Goal: Task Accomplishment & Management: Use online tool/utility

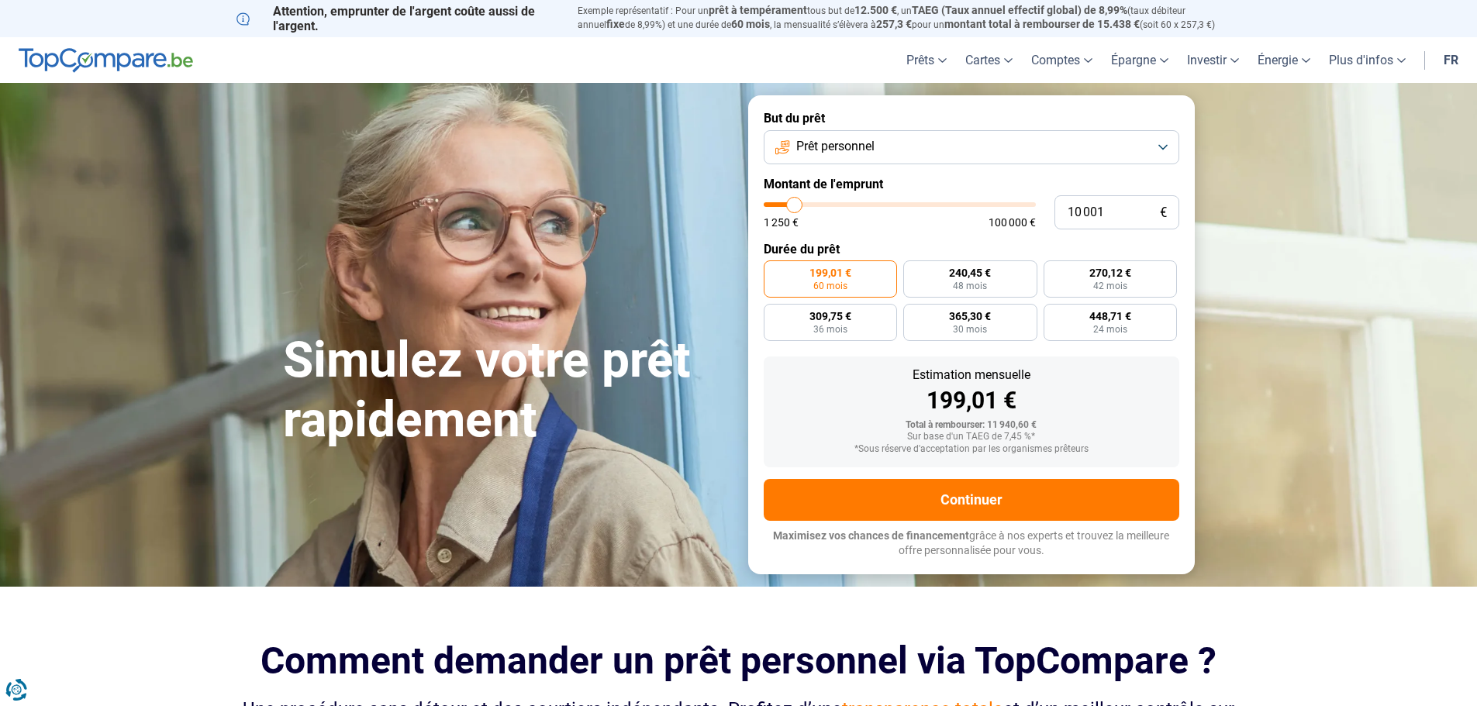
type input "11 500"
type input "11500"
type input "11 750"
type input "11750"
type input "12 000"
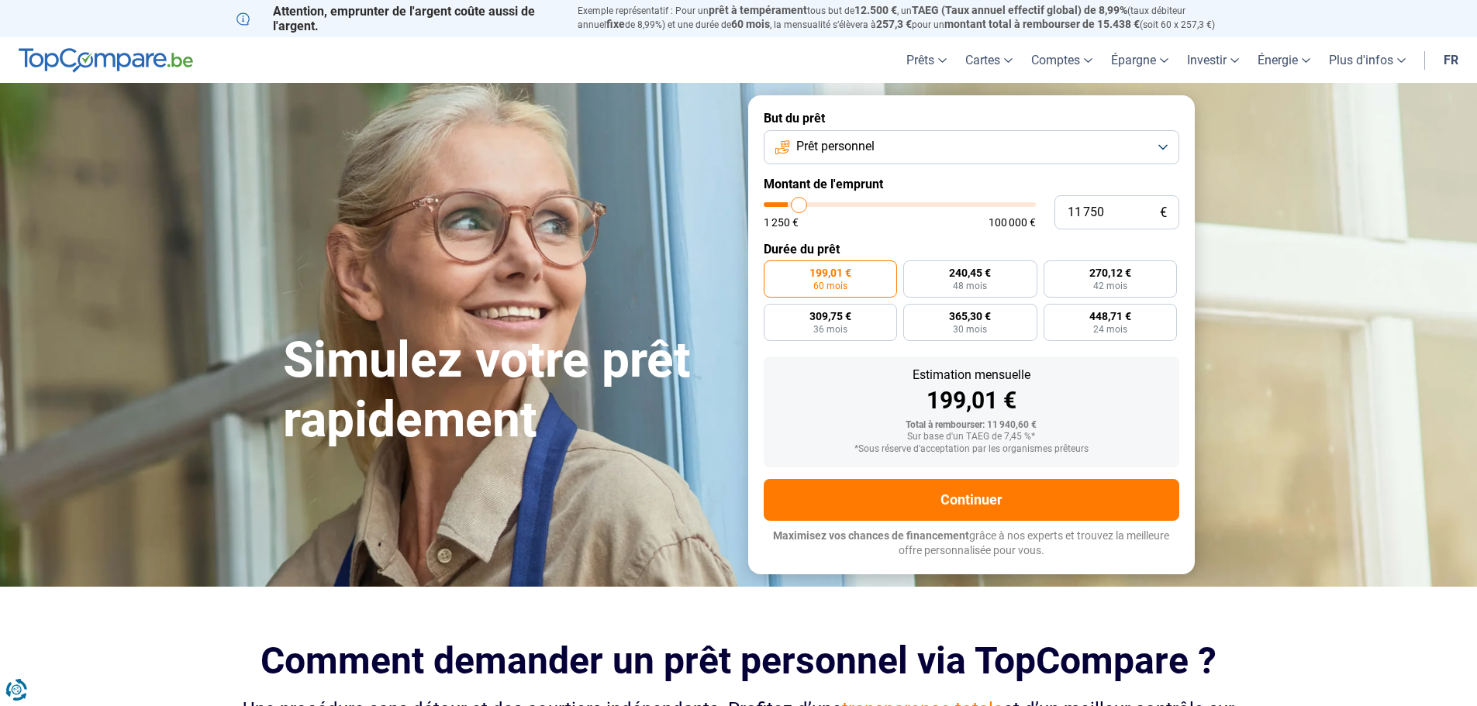
type input "12000"
type input "12 500"
type input "12500"
type input "12 750"
type input "12750"
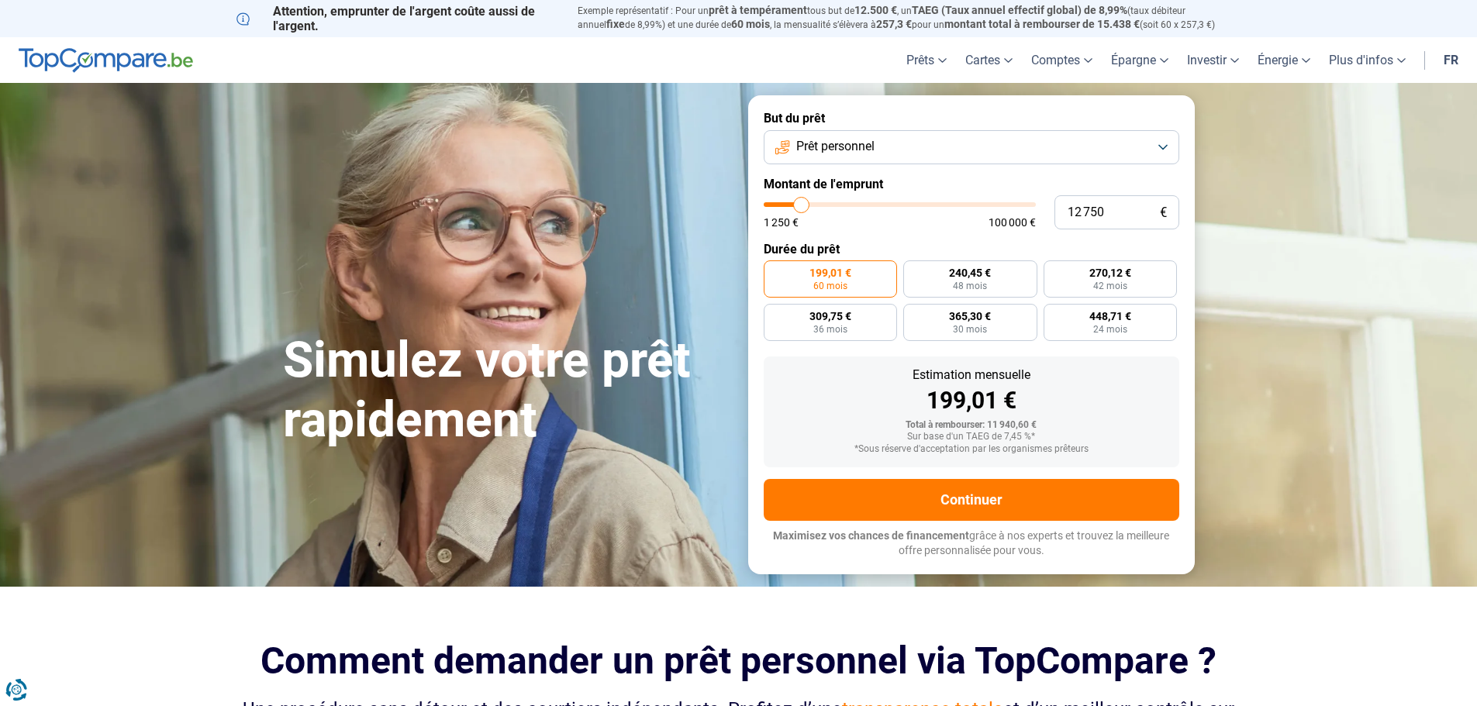
type input "13 000"
type input "13000"
type input "13 250"
type input "13250"
type input "13 500"
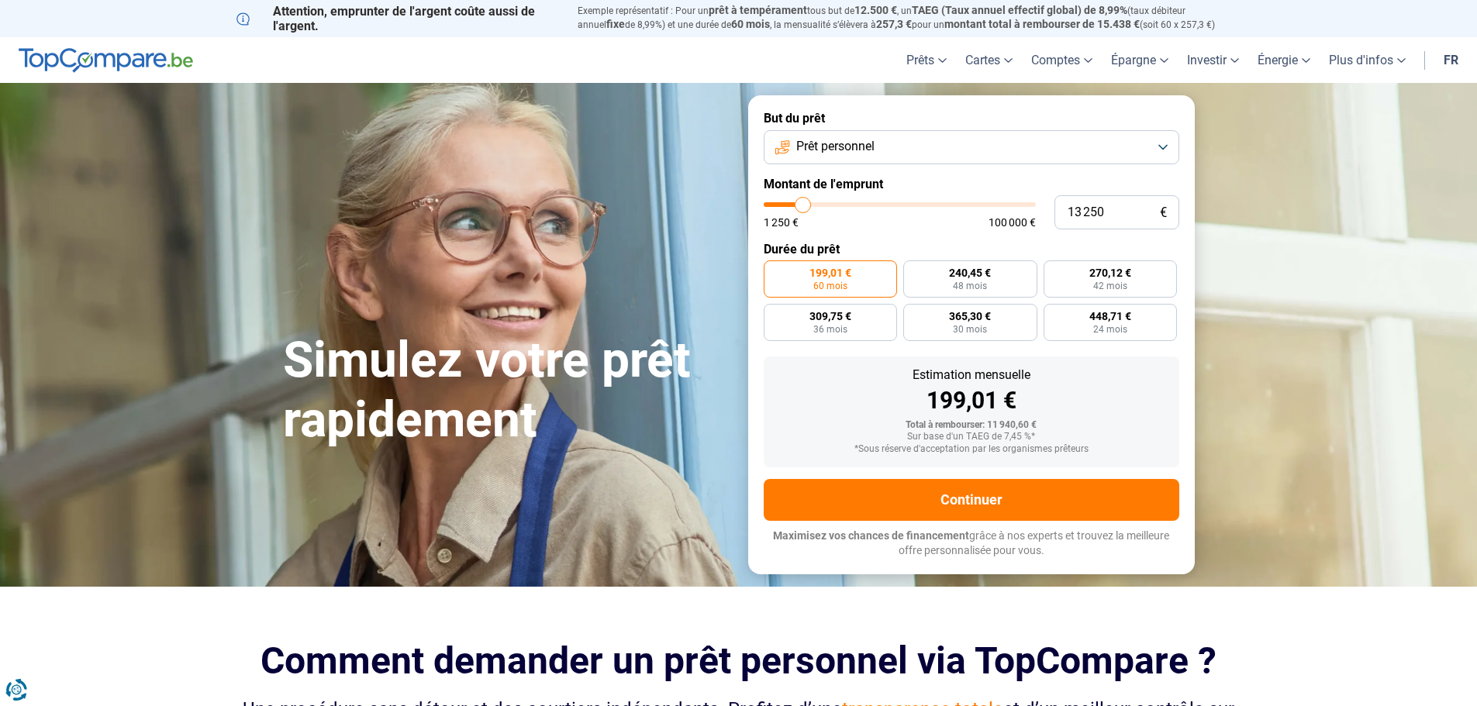
type input "13500"
type input "14 000"
type input "14000"
type input "14 250"
type input "14250"
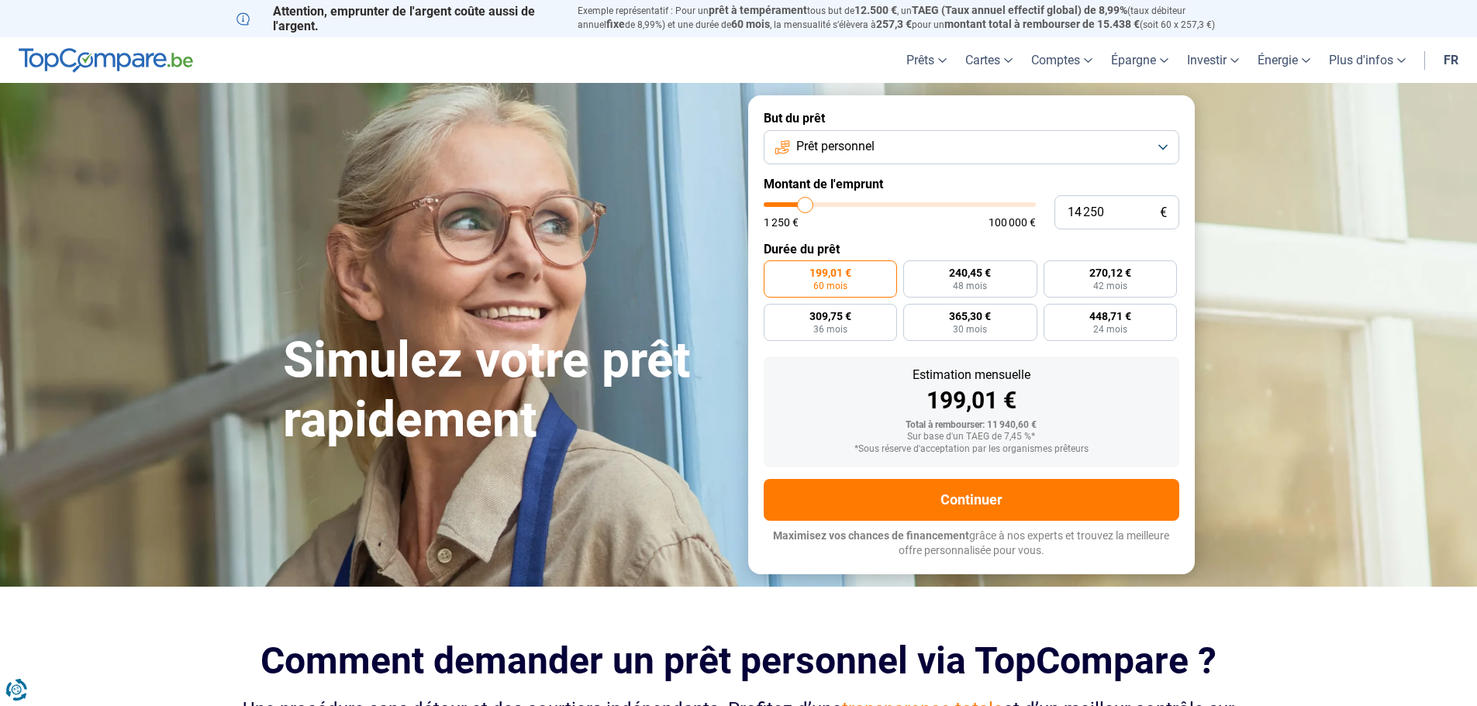
type input "13 000"
type input "13000"
type input "11 750"
type input "11750"
type input "11 250"
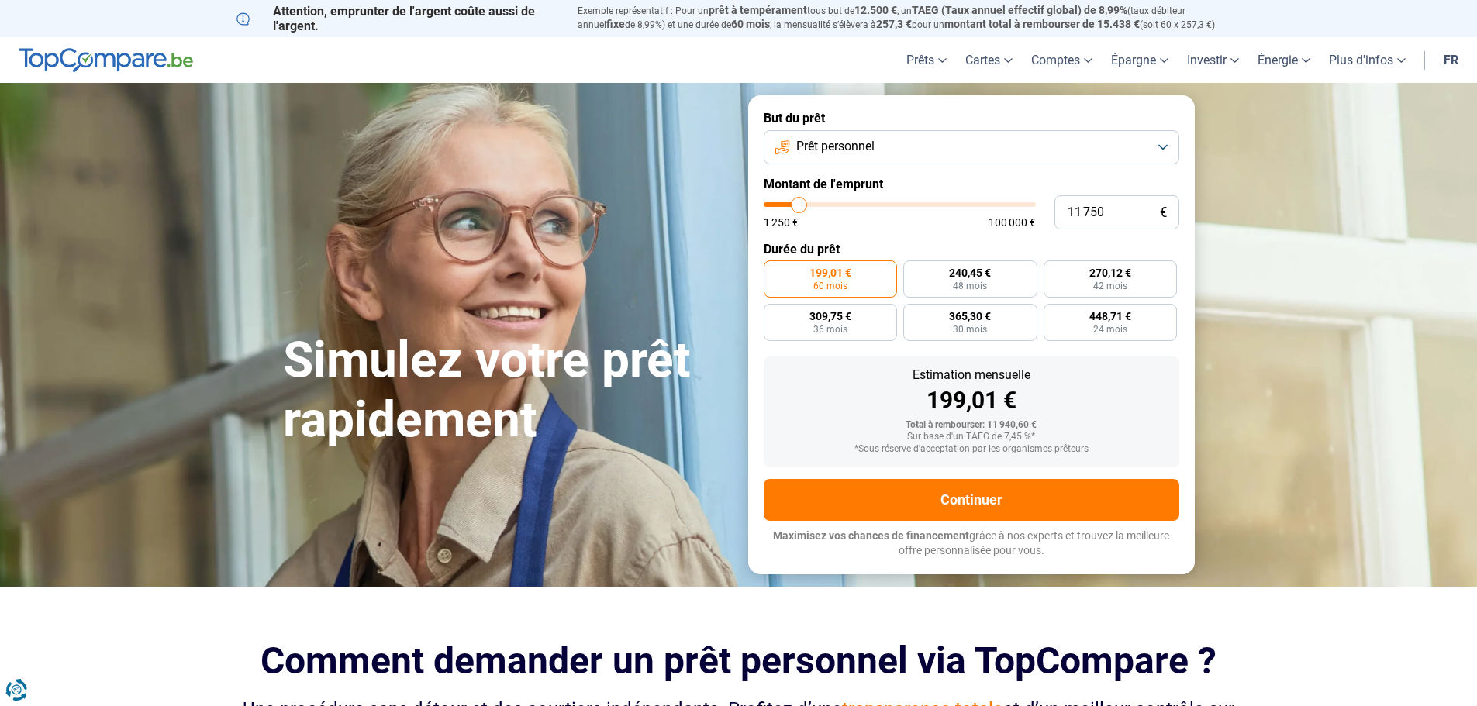
type input "11250"
type input "10 500"
type input "10500"
type input "10 000"
type input "10000"
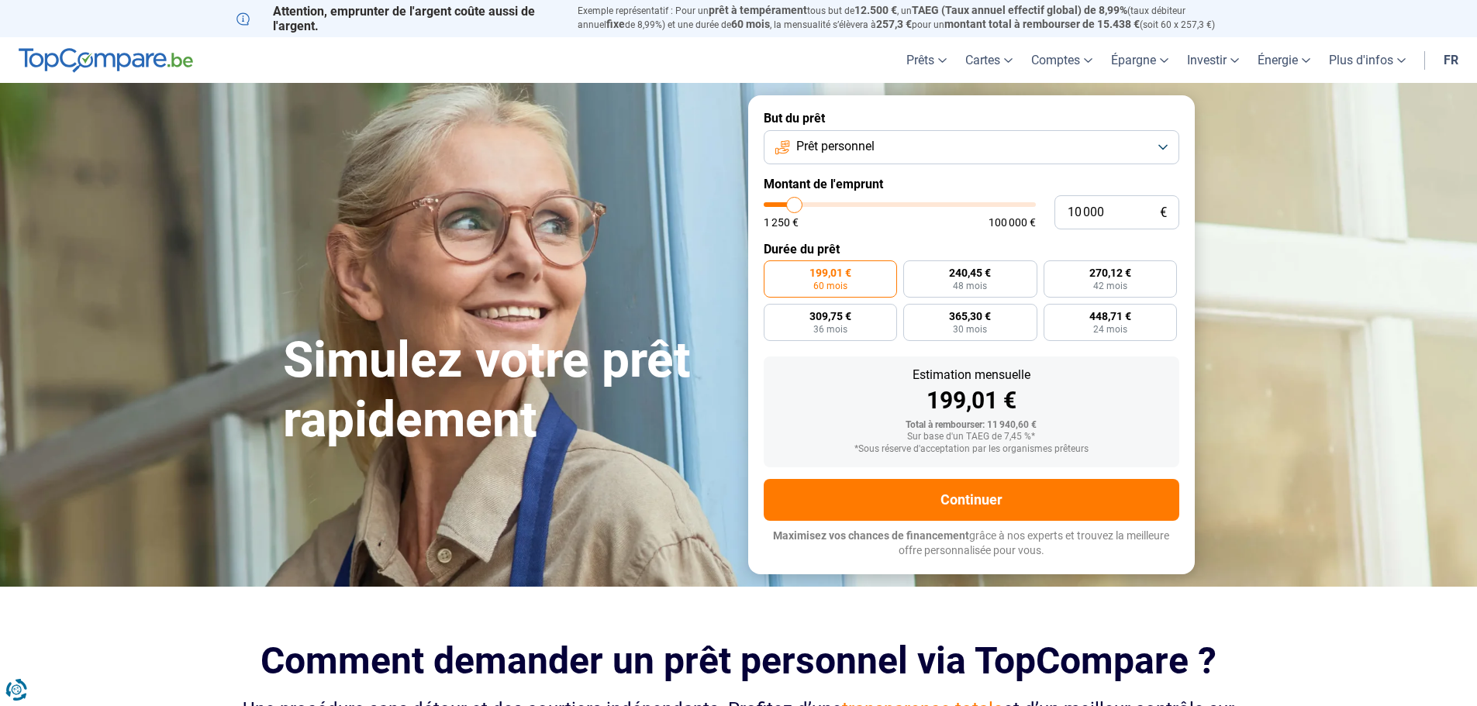
type input "9 750"
type input "9750"
type input "9 000"
type input "9000"
type input "8 750"
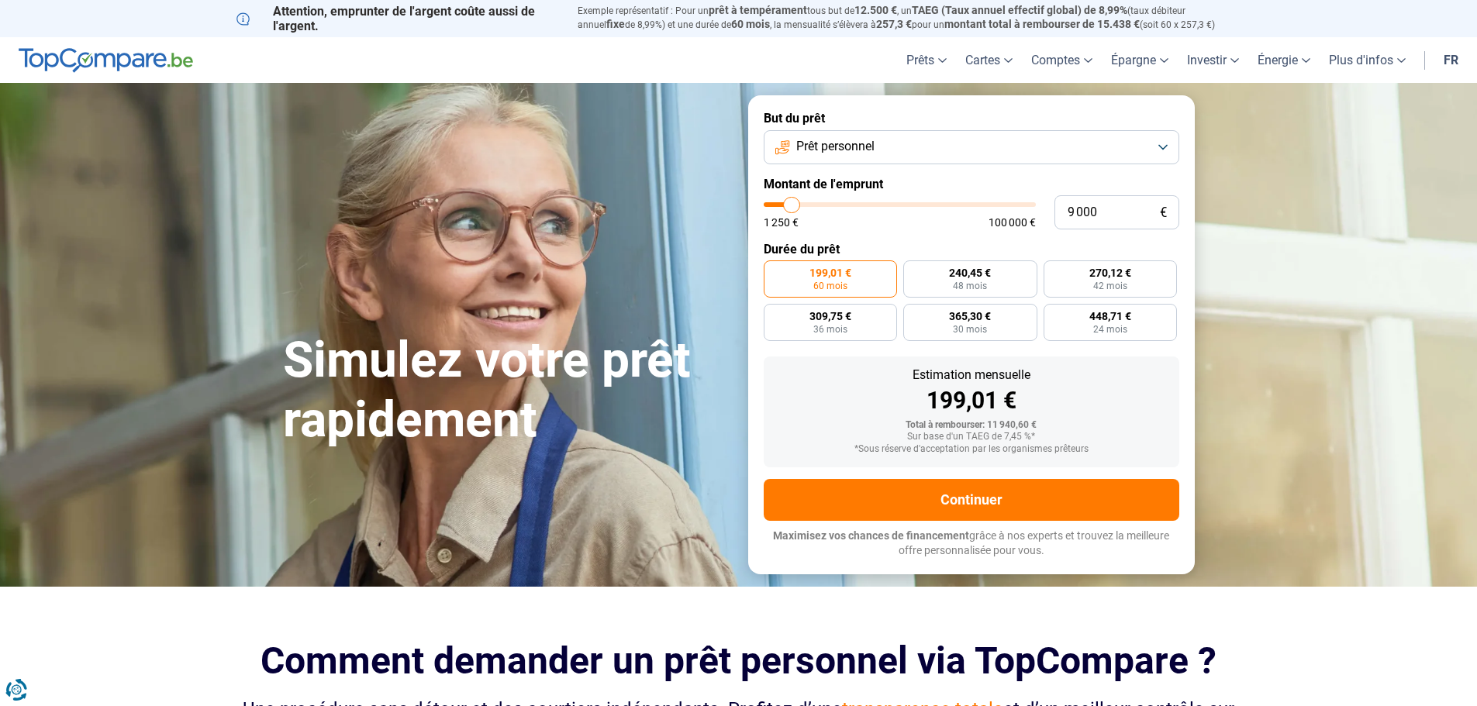
type input "8750"
type input "8 500"
type input "8500"
type input "7 500"
type input "7500"
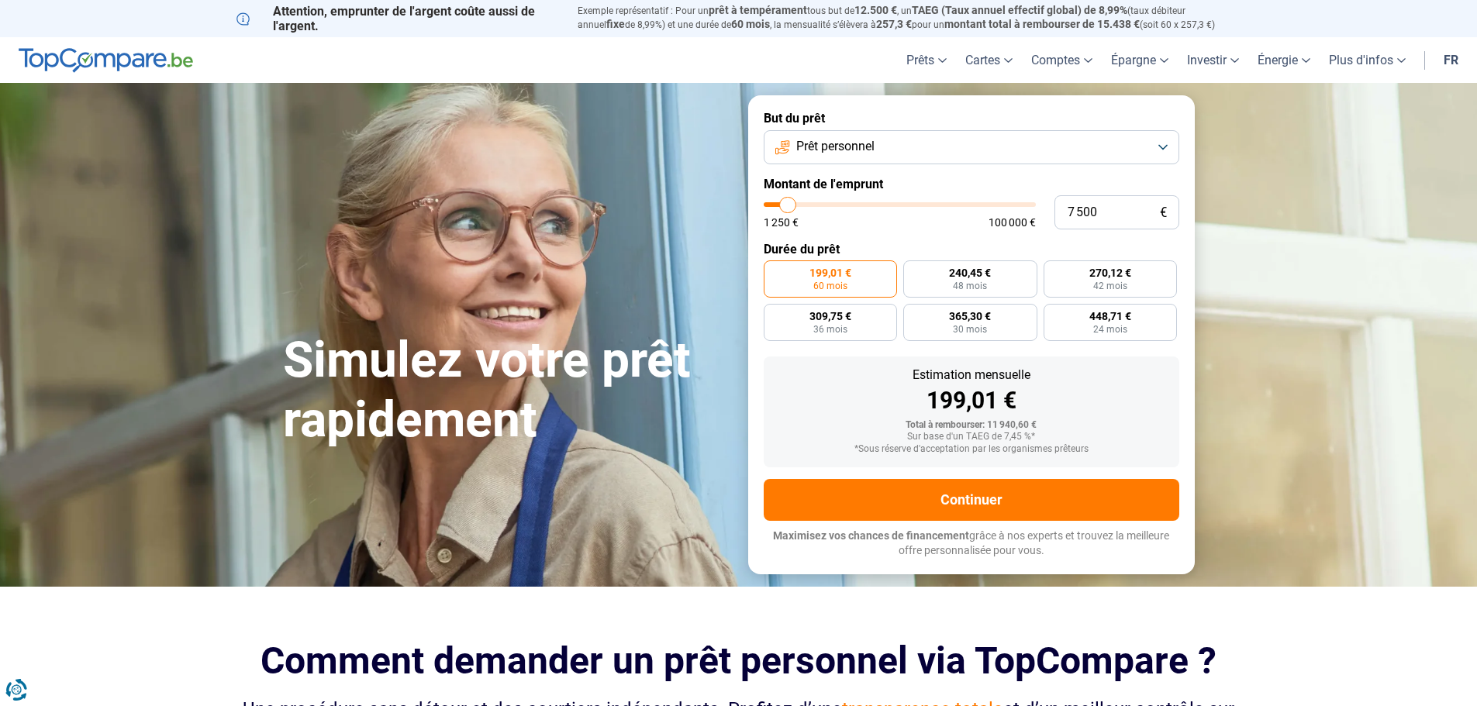
type input "6 750"
type input "6750"
type input "6 000"
type input "6000"
type input "5 750"
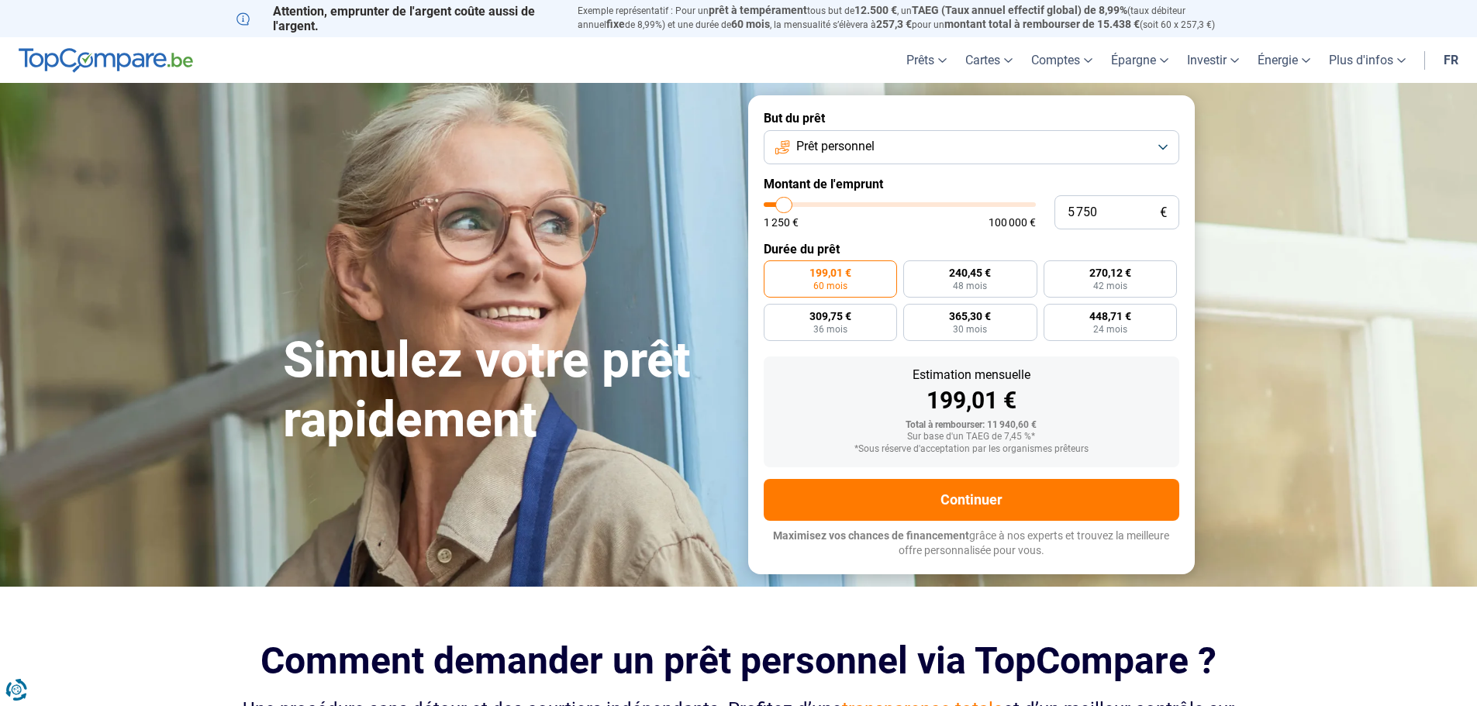
type input "5750"
type input "5 500"
type input "5500"
type input "5 250"
type input "5250"
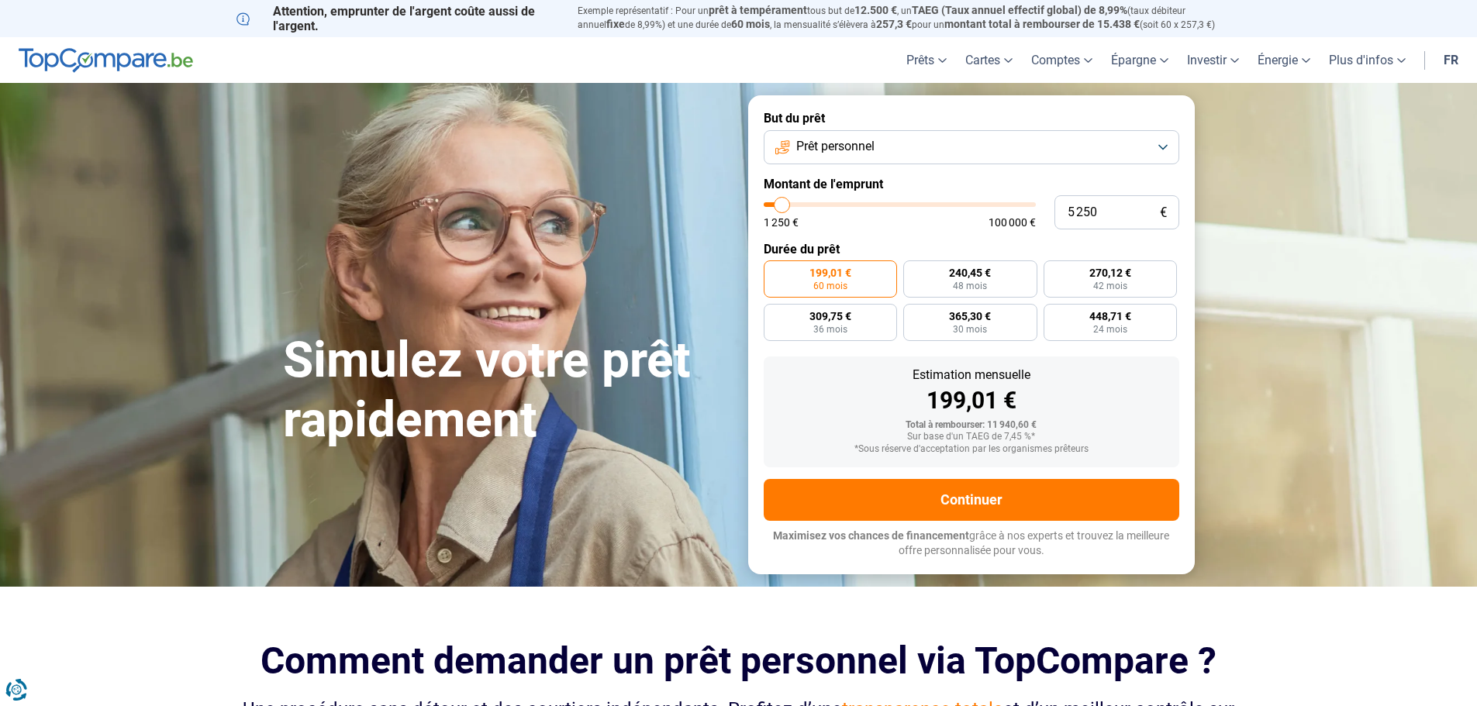
type input "5 000"
type input "5000"
type input "4 250"
type input "4250"
type input "3 750"
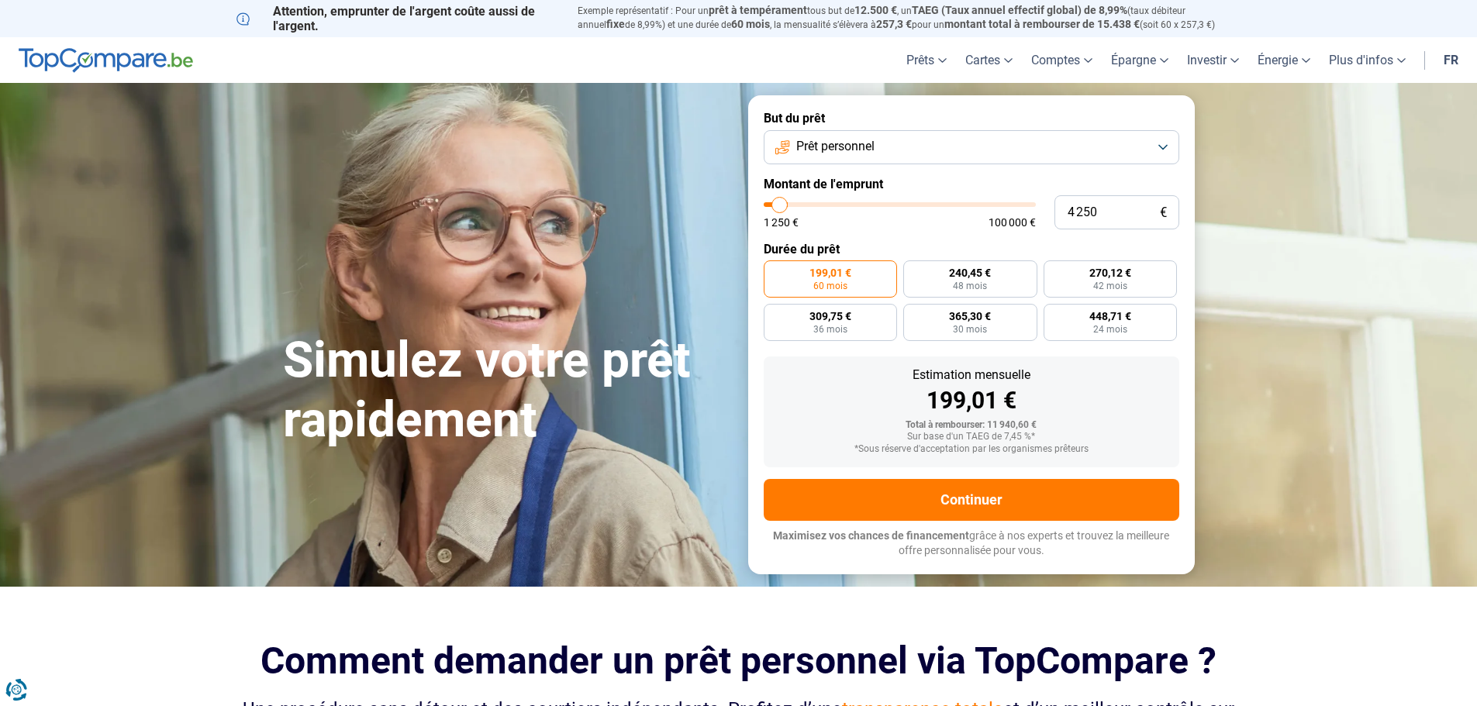
type input "3750"
type input "3 000"
type input "3000"
type input "2 750"
type input "2750"
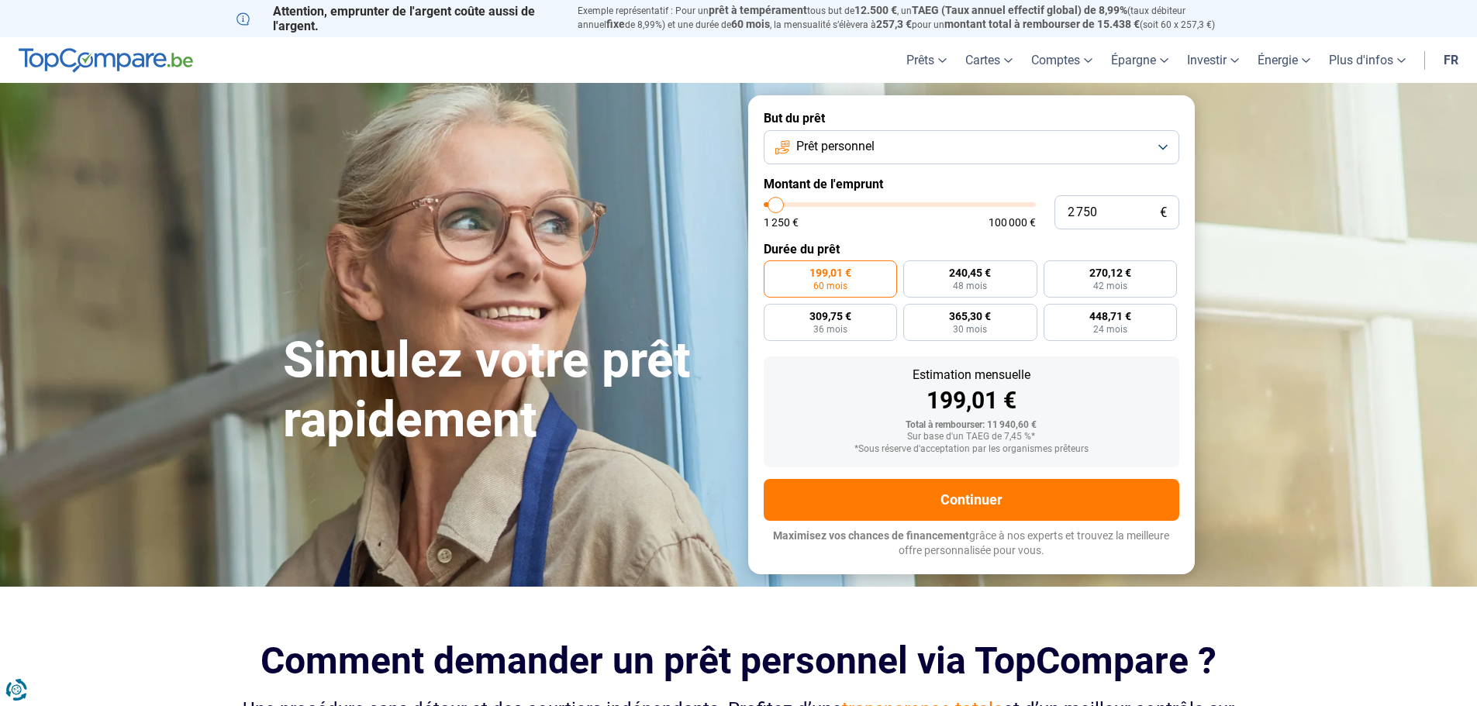
type input "2 500"
type input "2500"
type input "2 250"
type input "2250"
type input "2 000"
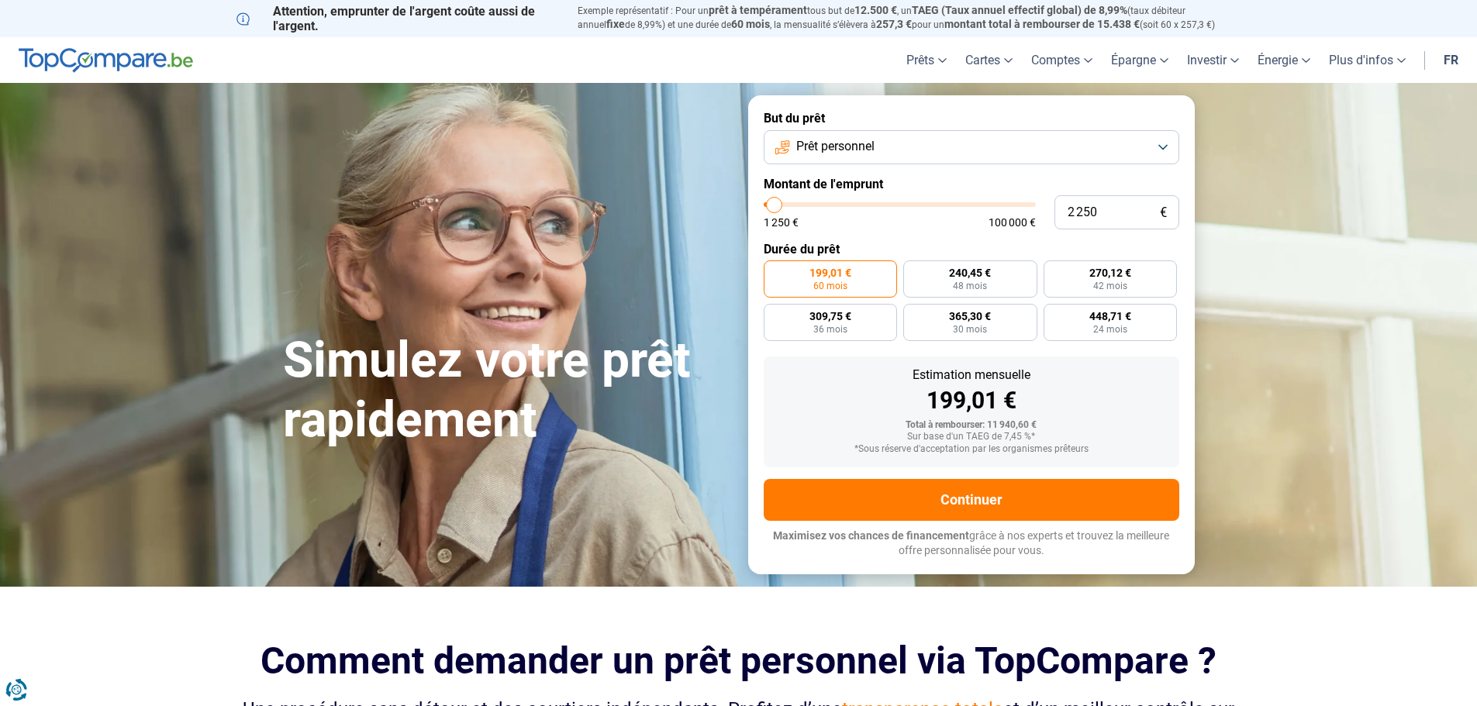
type input "2000"
type input "1 500"
type input "1500"
type input "1 250"
type input "1250"
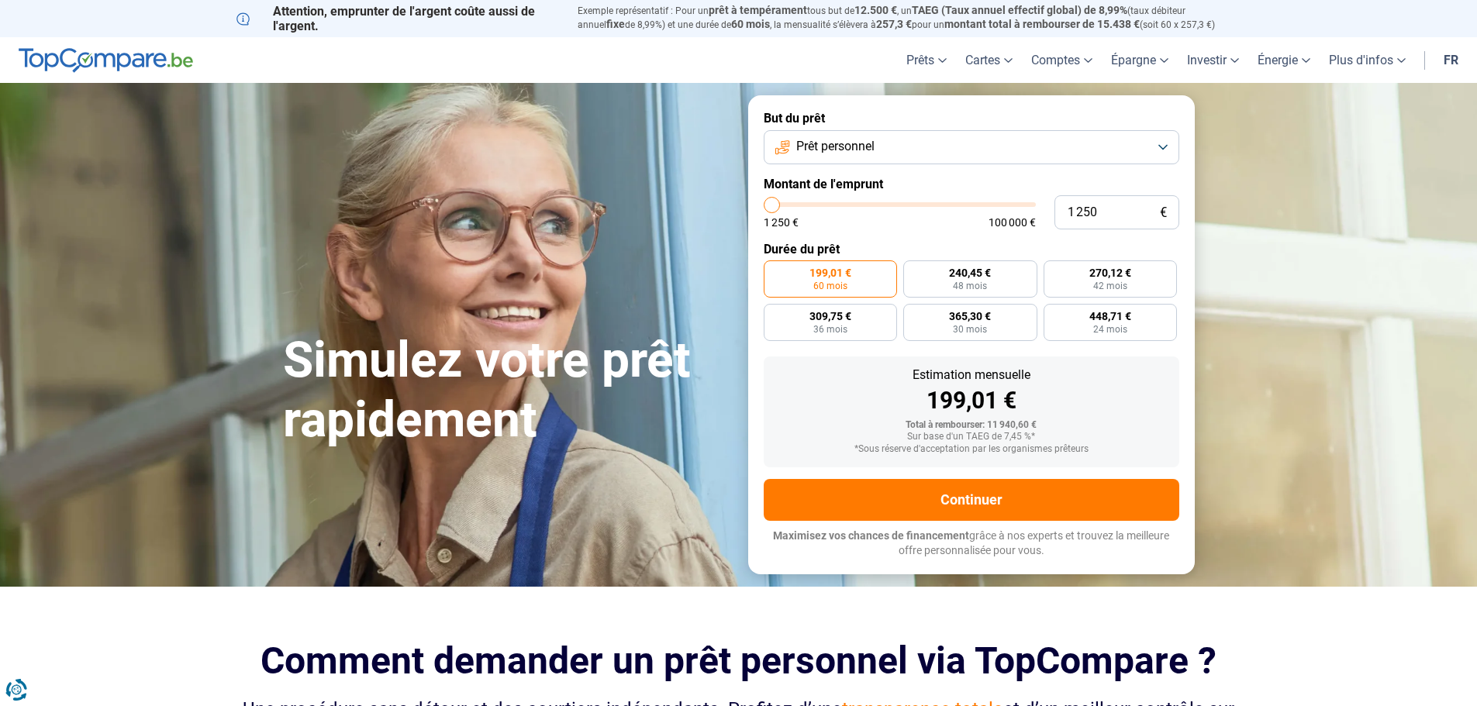
type input "1 500"
type input "1500"
type input "2 000"
type input "2000"
type input "2 250"
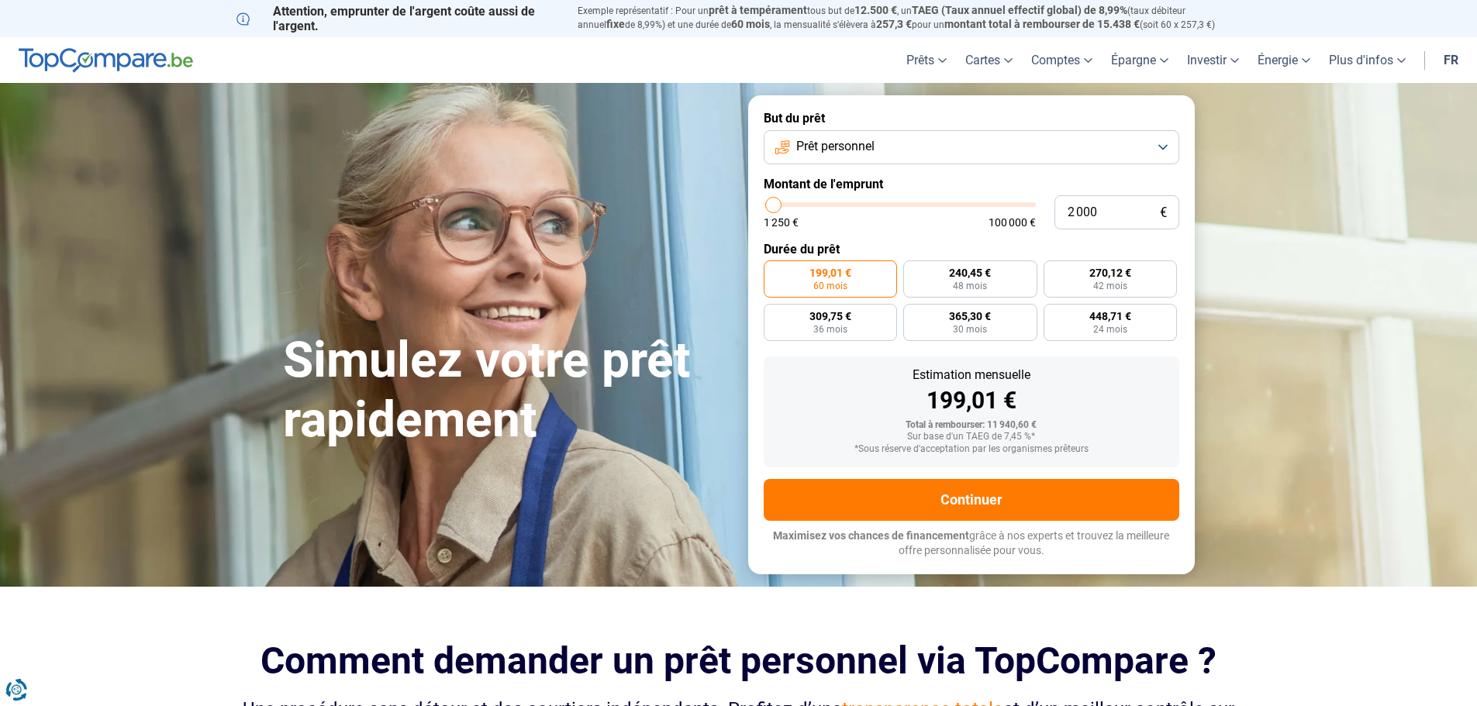
type input "2250"
type input "2 750"
type input "2750"
type input "3 000"
type input "3000"
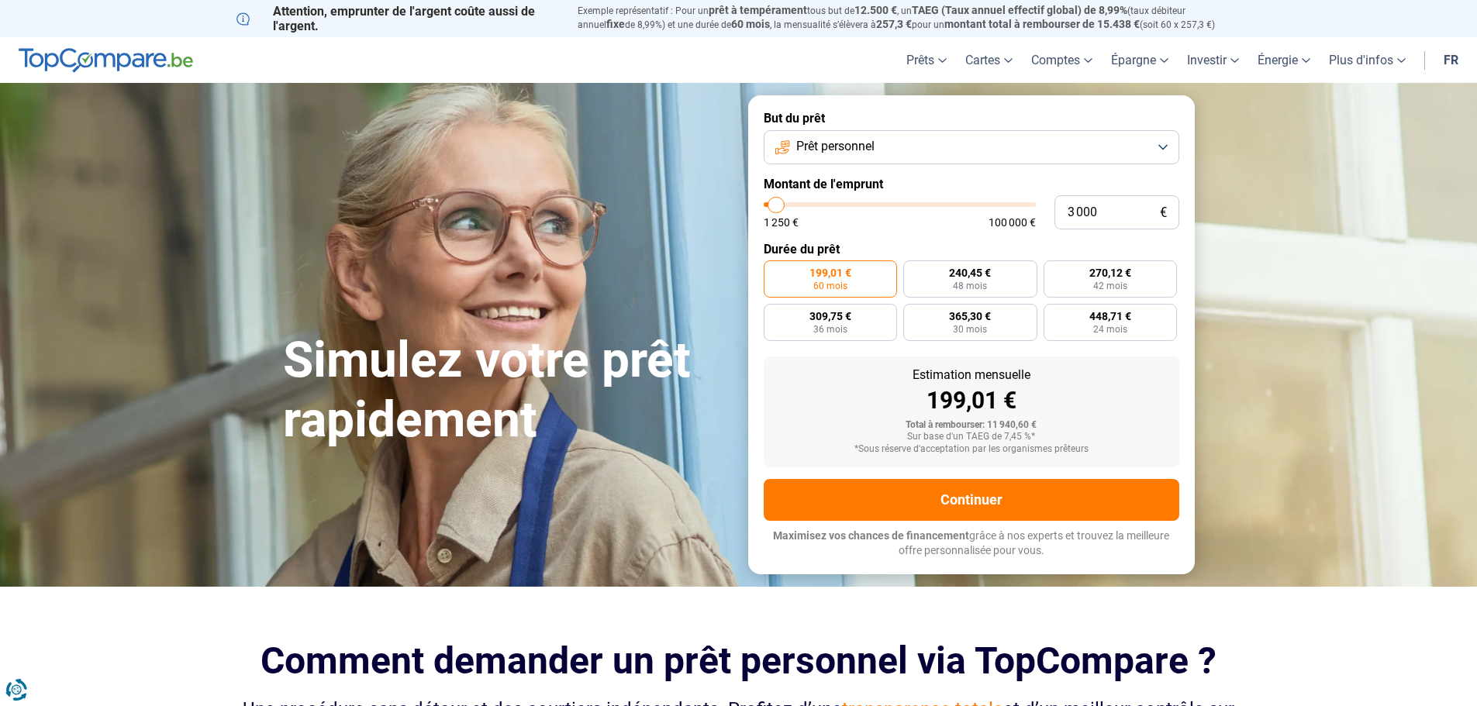
type input "3 500"
type input "3500"
type input "3 000"
type input "3000"
type input "2 750"
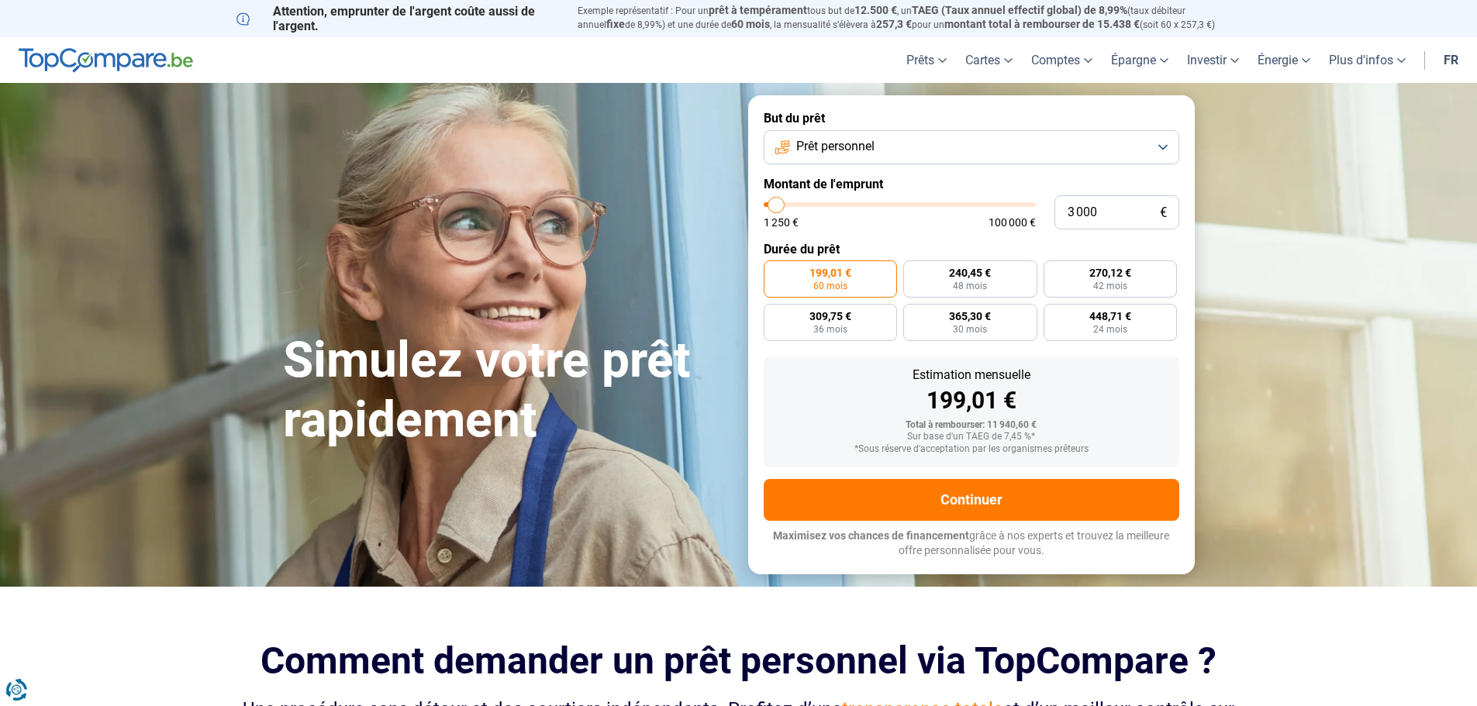
type input "2750"
type input "2 250"
type input "2250"
type input "2 500"
type input "2500"
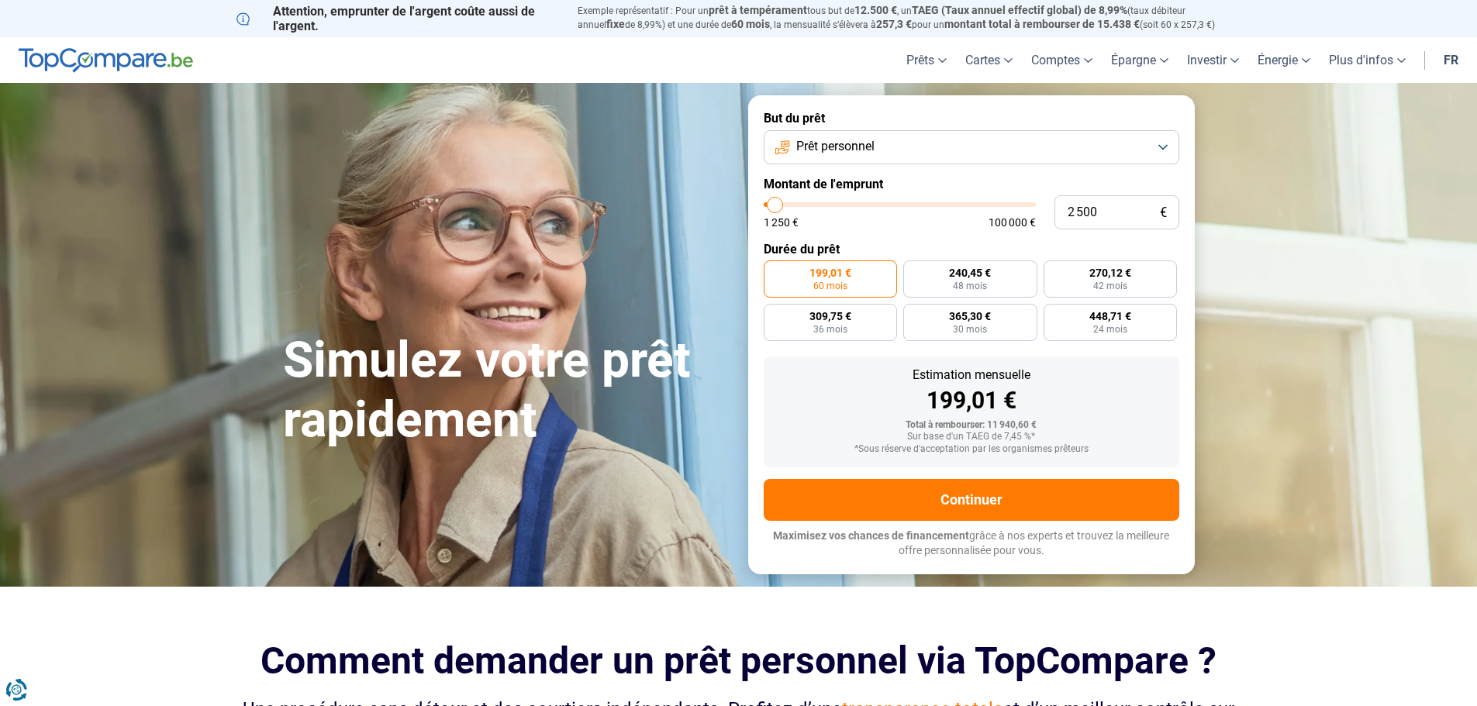
type input "2 750"
type input "2750"
type input "3 000"
drag, startPoint x: 797, startPoint y: 203, endPoint x: 777, endPoint y: 211, distance: 21.6
type input "3000"
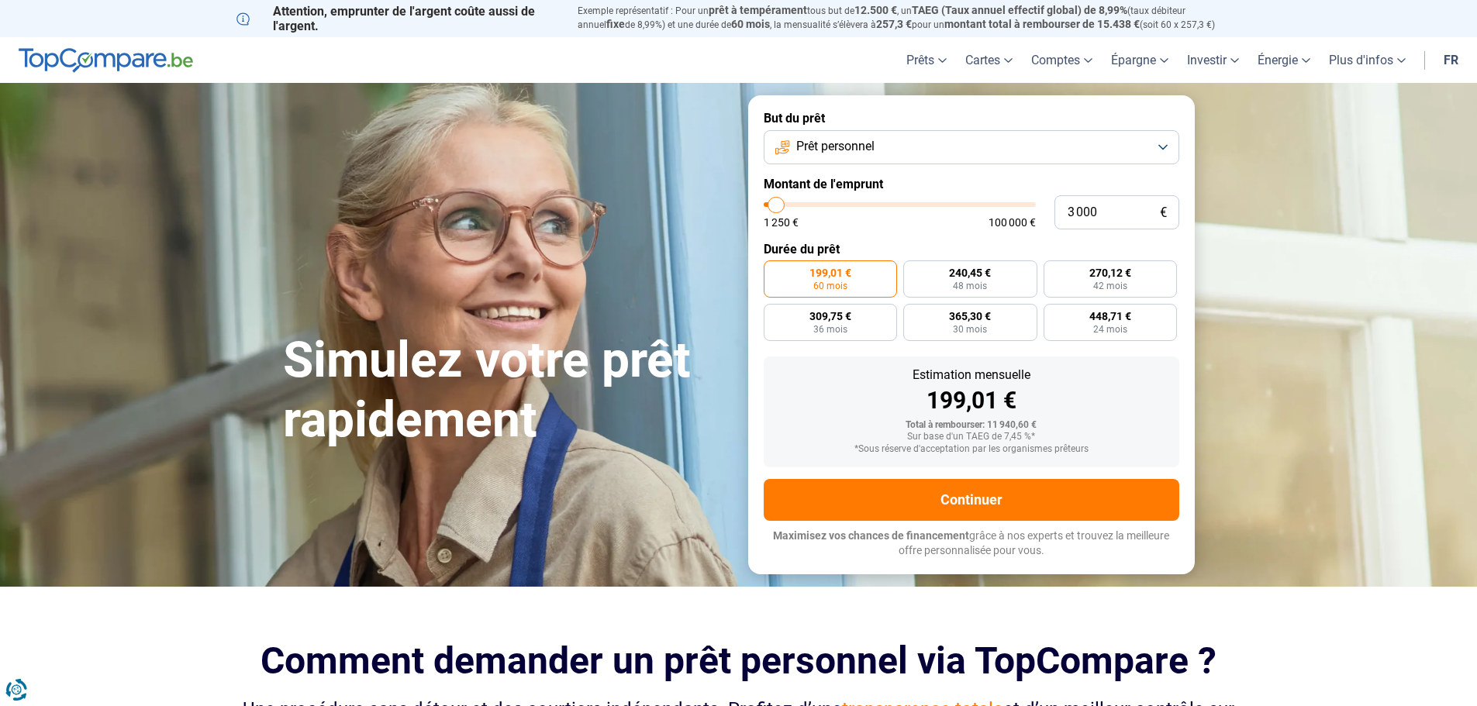
click at [777, 207] on input "range" at bounding box center [899, 204] width 272 height 5
radio input "true"
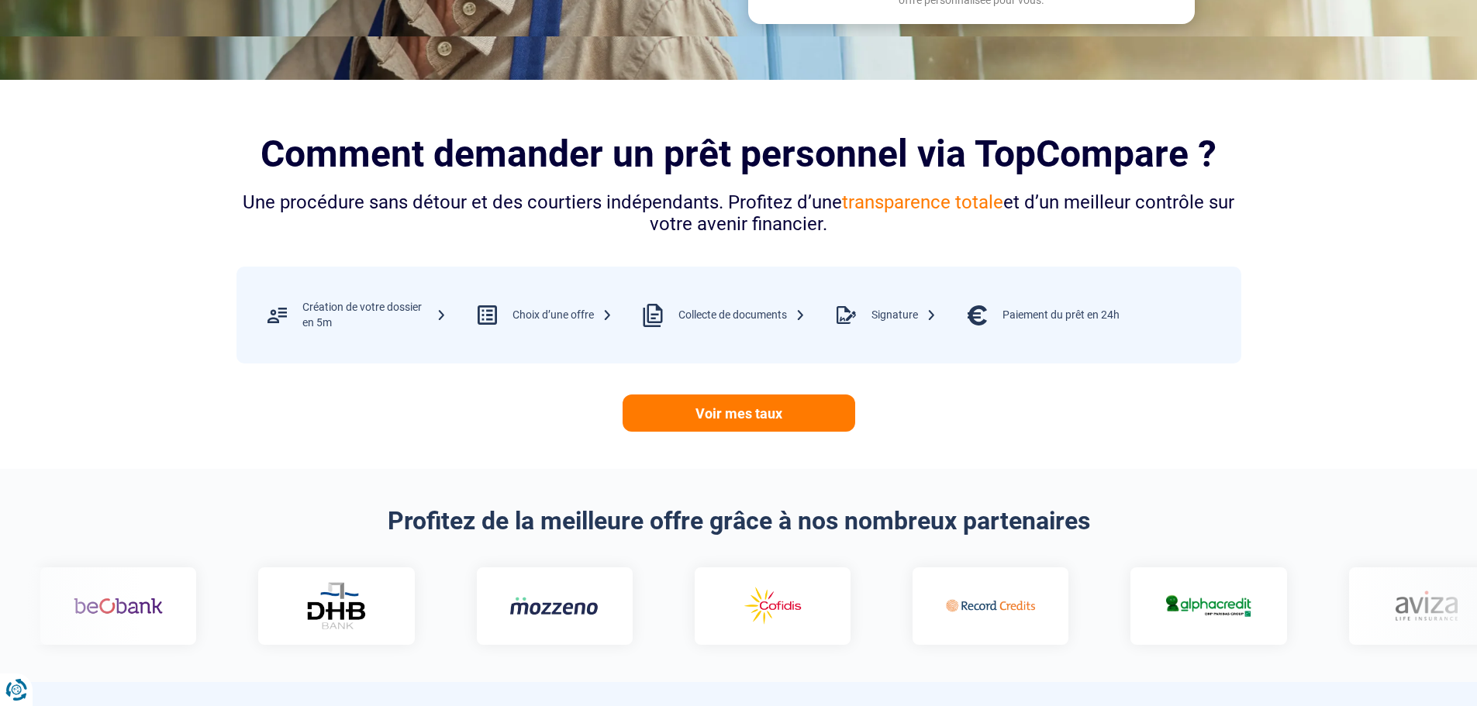
scroll to position [310, 0]
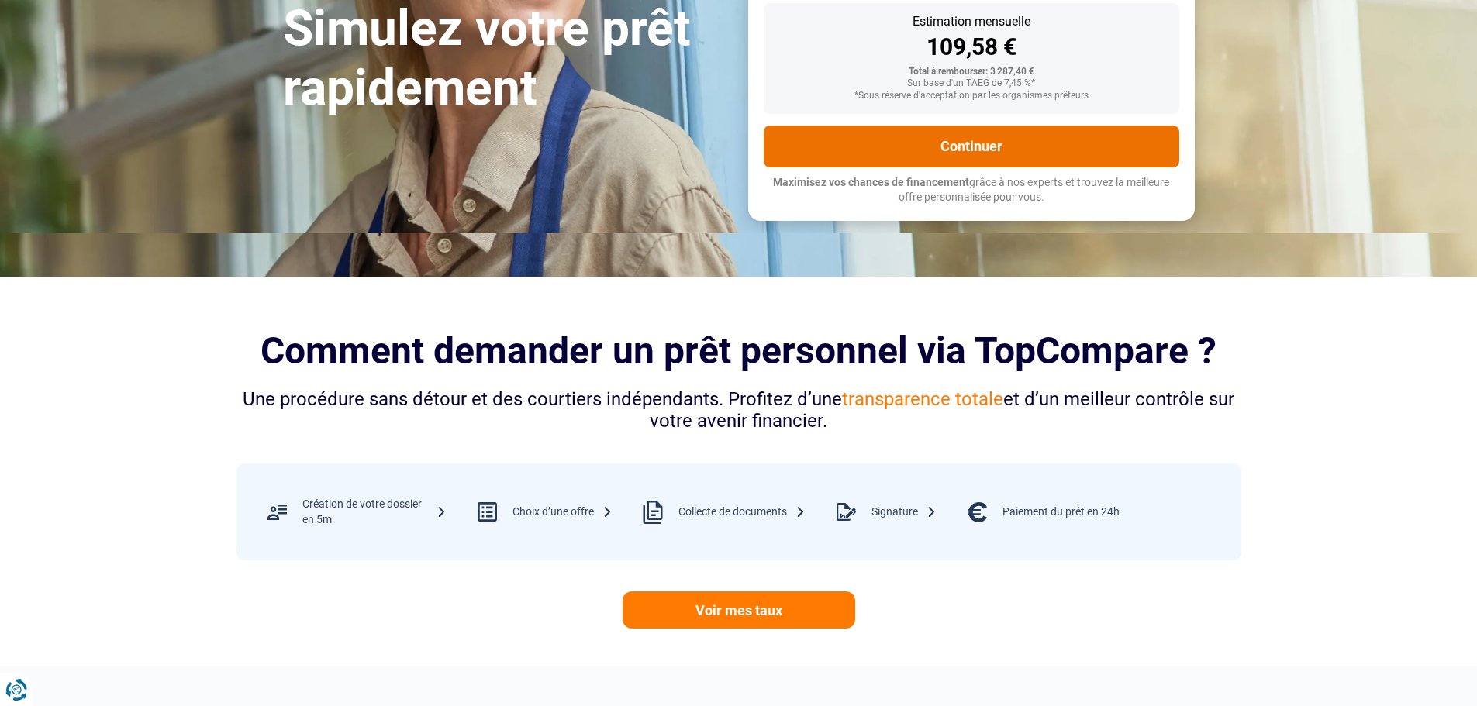
click at [977, 146] on button "Continuer" at bounding box center [970, 147] width 415 height 42
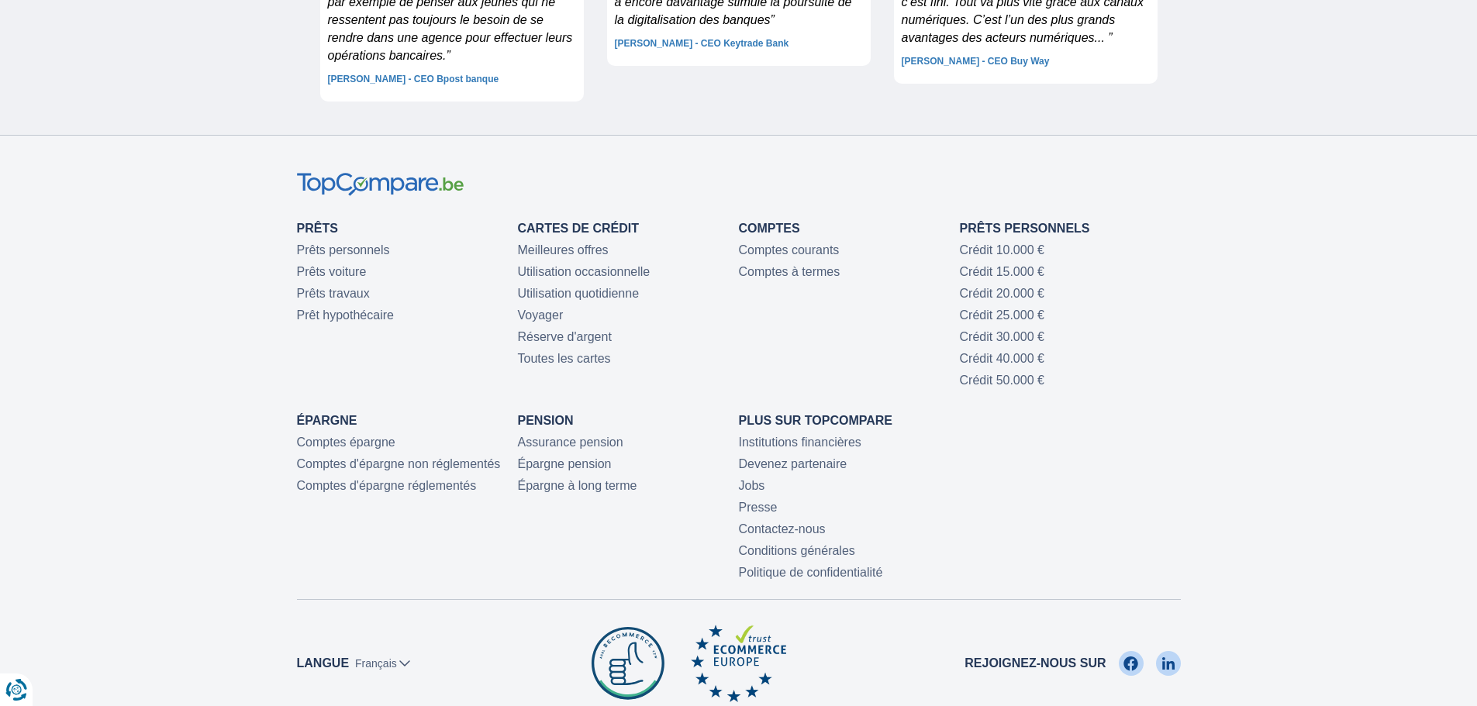
scroll to position [4341, 0]
